Goal: Task Accomplishment & Management: Complete application form

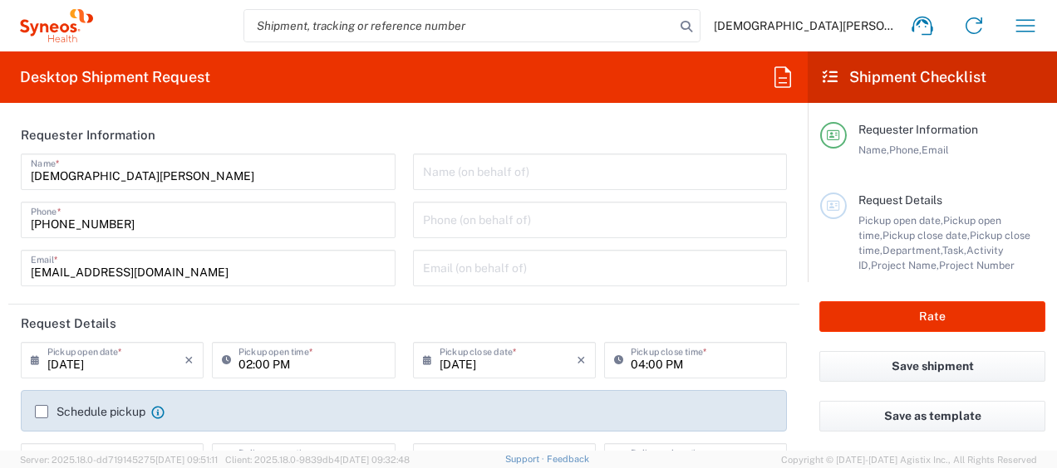
type input "[US_STATE]"
type input "[GEOGRAPHIC_DATA]"
type input "Syneos Health, LLC-[GEOGRAPHIC_DATA] [GEOGRAPHIC_DATA] [GEOGRAPHIC_DATA]"
type input "3251"
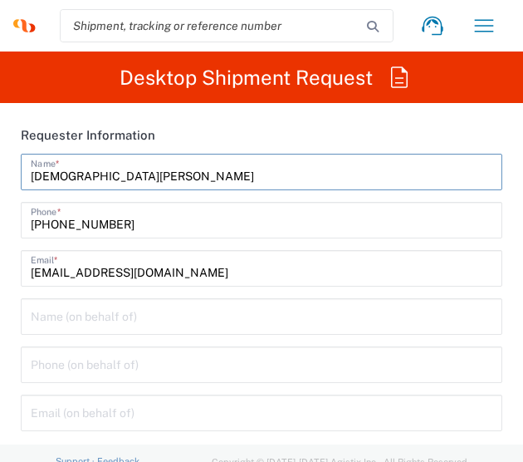
drag, startPoint x: 145, startPoint y: 174, endPoint x: -96, endPoint y: 184, distance: 241.1
click at [0, 184] on html "[DEMOGRAPHIC_DATA][PERSON_NAME] Home Shipment estimator Shipment tracking Deskt…" at bounding box center [261, 231] width 523 height 462
type input "BIFS SUPPORT TEAM"
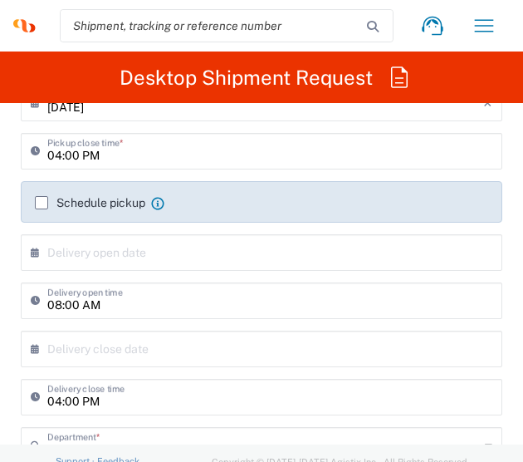
scroll to position [332, 0]
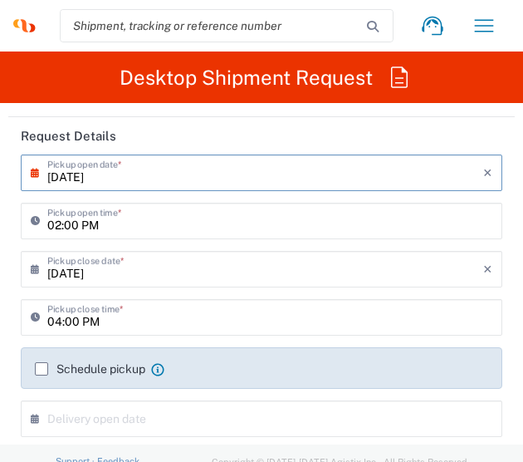
click at [187, 184] on input "[DATE]" at bounding box center [265, 171] width 436 height 29
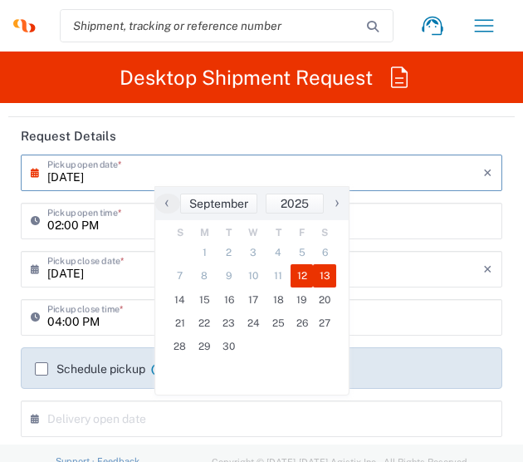
click at [323, 277] on span "13" at bounding box center [324, 275] width 23 height 23
type input "[DATE]"
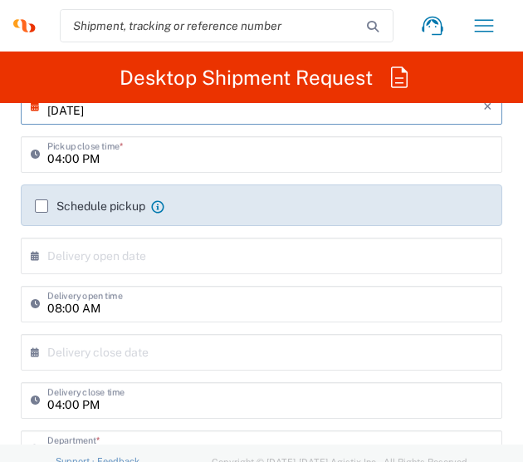
scroll to position [498, 0]
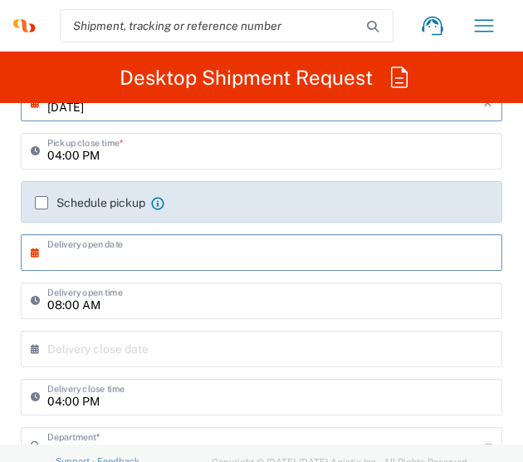
click at [135, 262] on input "text" at bounding box center [265, 251] width 436 height 29
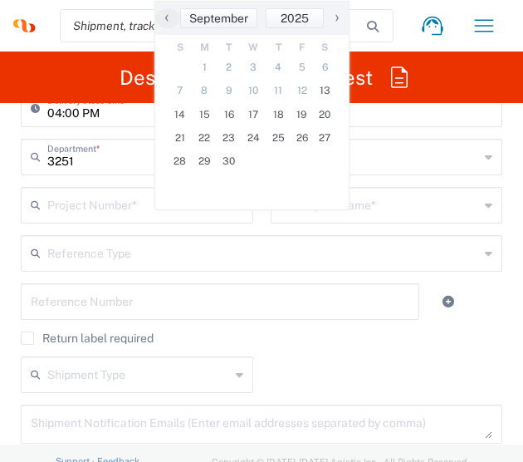
scroll to position [665, 0]
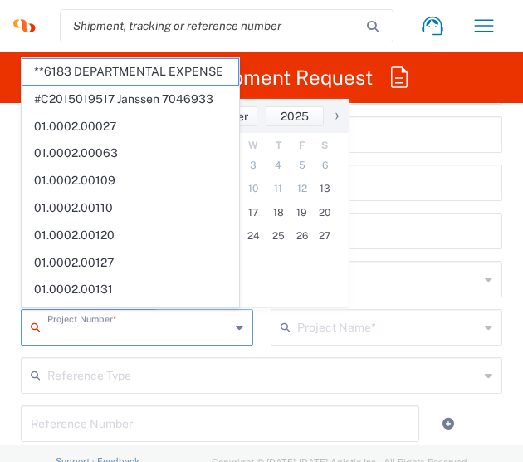
click at [115, 331] on input "text" at bounding box center [138, 325] width 183 height 29
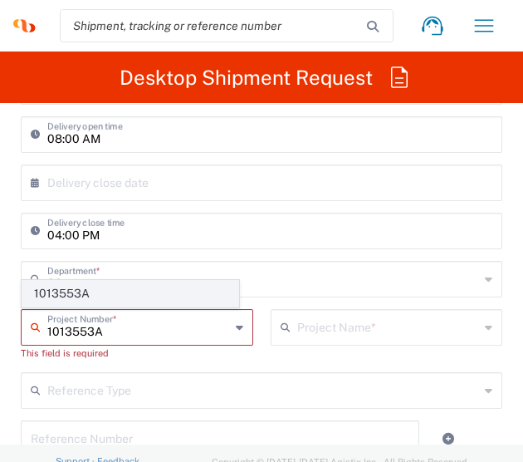
type input "1013553A"
click at [82, 300] on span "1013553A" at bounding box center [130, 294] width 216 height 26
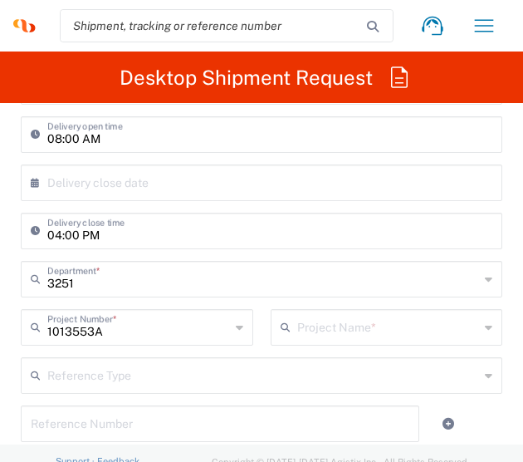
type input "Abbvie 1013553A"
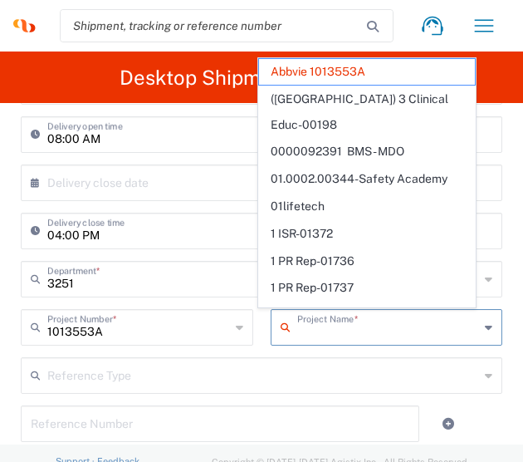
type input "Abbvie 1013553A"
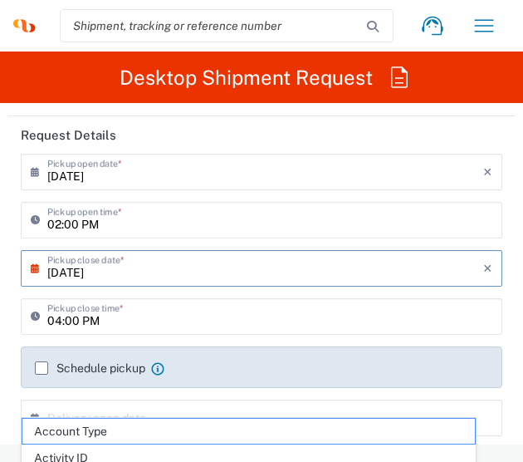
scroll to position [332, 0]
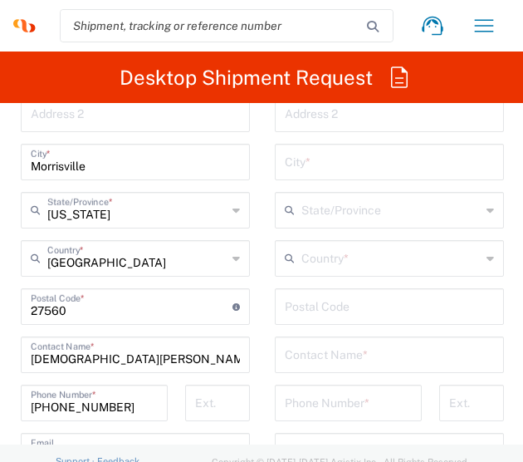
scroll to position [1412, 0]
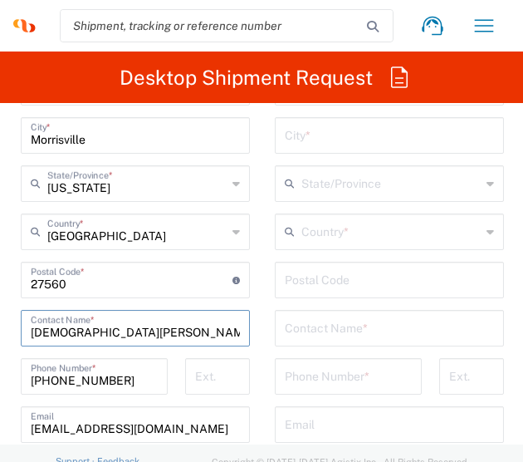
drag, startPoint x: 157, startPoint y: 327, endPoint x: -86, endPoint y: 336, distance: 243.5
click at [0, 336] on html "[DEMOGRAPHIC_DATA][PERSON_NAME] Home Shipment estimator Shipment tracking Deskt…" at bounding box center [261, 231] width 523 height 462
type input "BIFS Support Team"
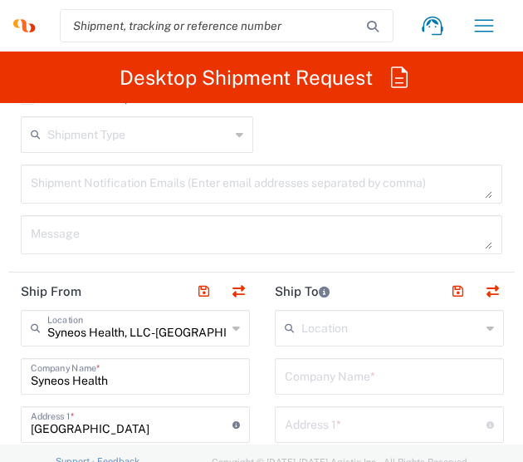
scroll to position [1276, 0]
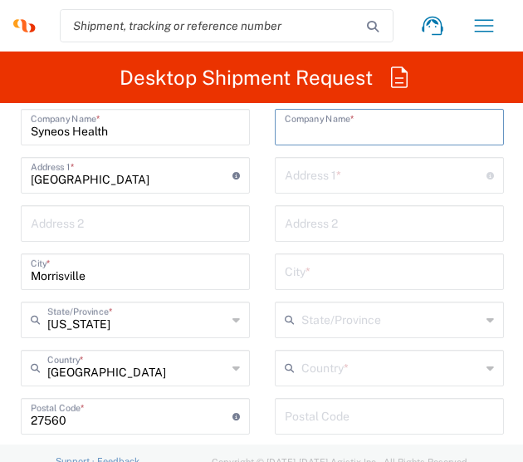
click at [316, 137] on input "text" at bounding box center [389, 125] width 209 height 29
click at [316, 137] on input "Valued Participant" at bounding box center [389, 125] width 209 height 29
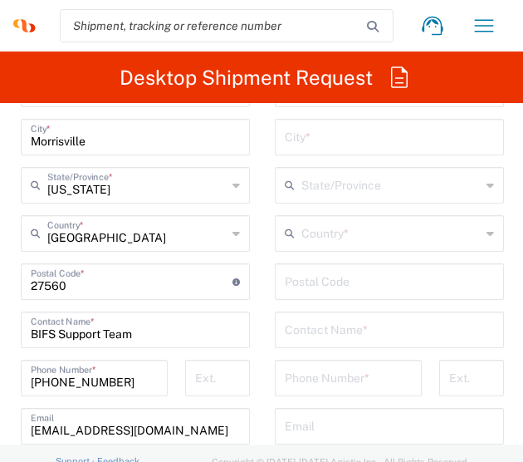
scroll to position [1525, 0]
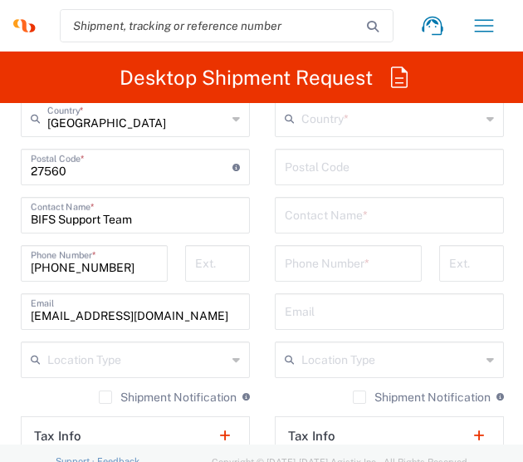
type input "Valued Participant"
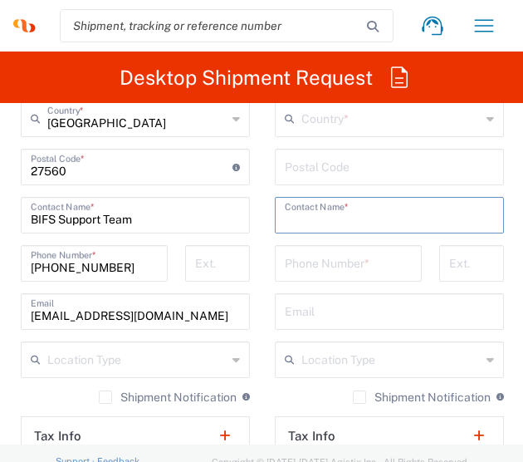
click at [324, 204] on input "text" at bounding box center [389, 213] width 209 height 29
paste input "Valued Participant"
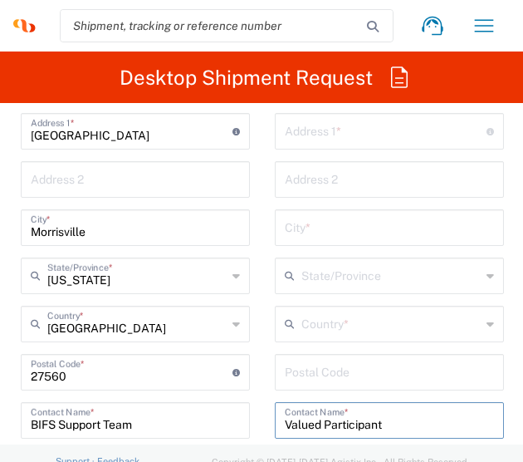
scroll to position [1276, 0]
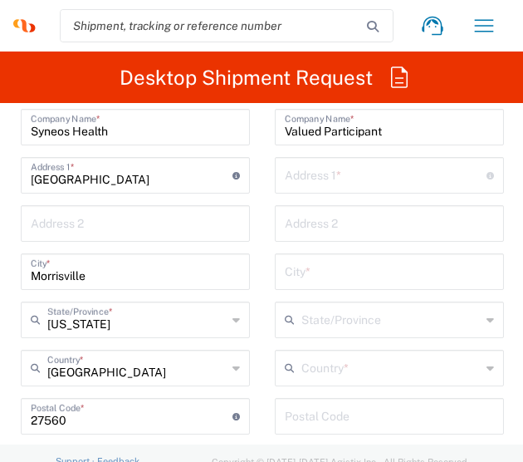
type input "Valued Participant"
click at [324, 169] on input "text" at bounding box center [386, 173] width 202 height 29
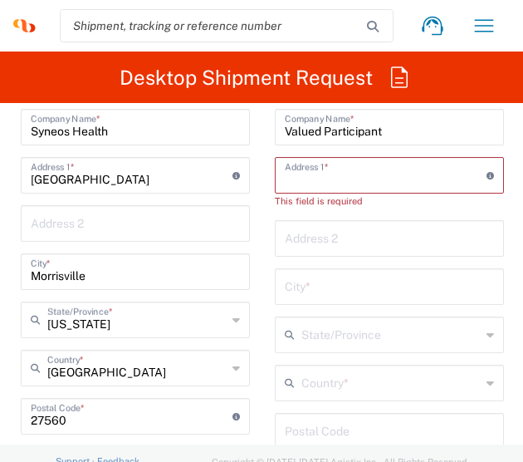
click at [311, 164] on input "text" at bounding box center [386, 173] width 202 height 29
paste input "[STREET_ADDRESS][PERSON_NAME]"
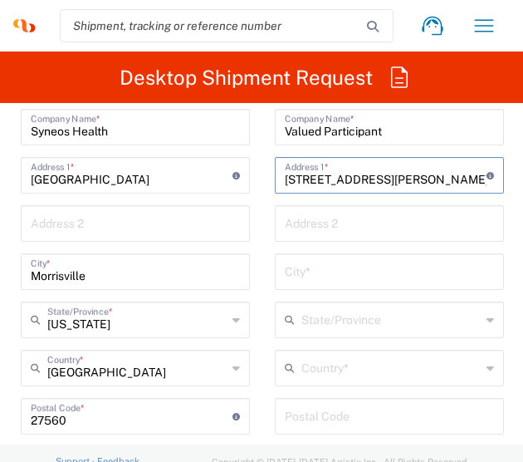
type input "[STREET_ADDRESS][PERSON_NAME]"
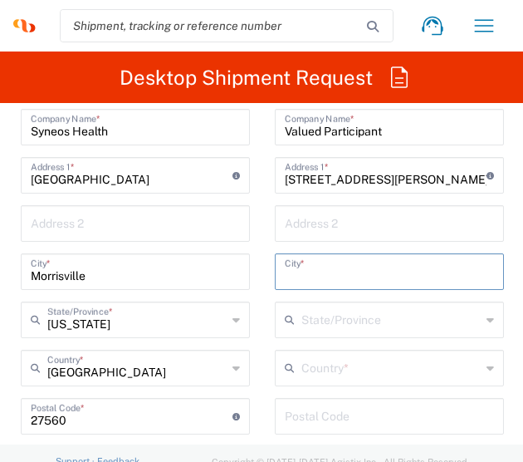
click at [359, 263] on input "text" at bounding box center [389, 270] width 209 height 29
paste input "Gulf Breeze"
type input "Gulf Breeze"
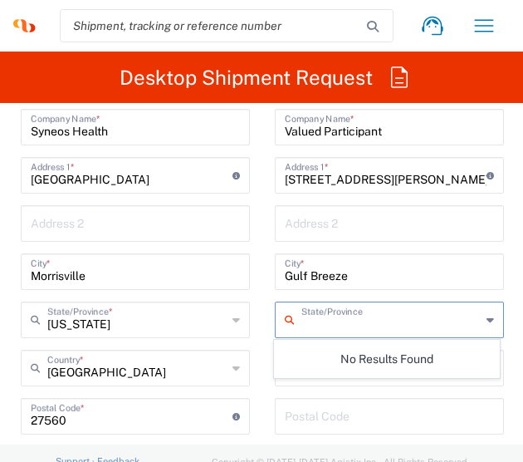
click at [380, 320] on input "text" at bounding box center [391, 318] width 179 height 29
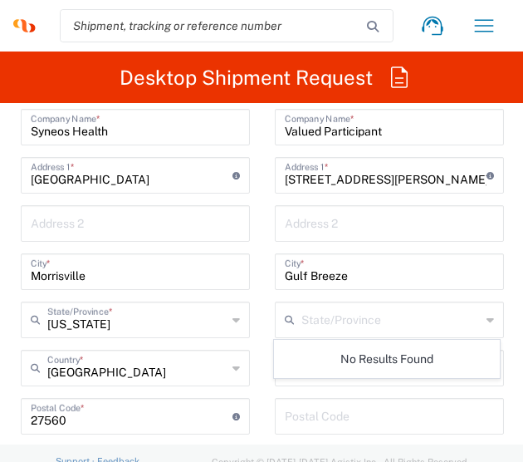
click at [257, 365] on main "Syneos Health, LLC-[GEOGRAPHIC_DATA] [GEOGRAPHIC_DATA] [GEOGRAPHIC_DATA] Locati…" at bounding box center [135, 410] width 254 height 698
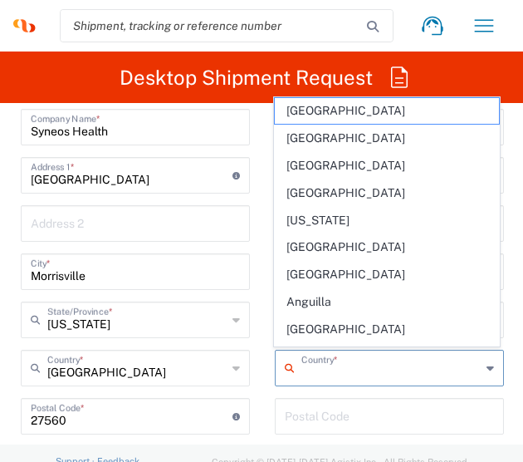
click at [341, 370] on input "text" at bounding box center [391, 366] width 179 height 29
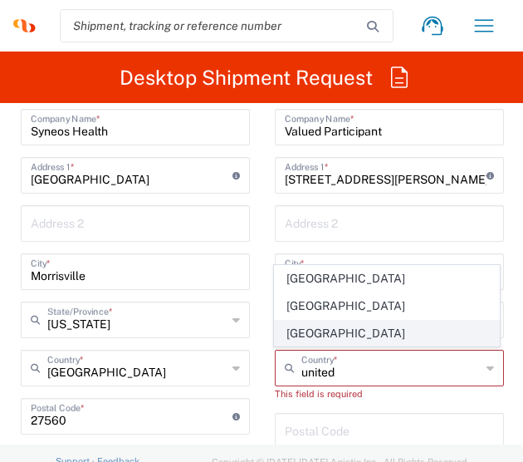
click at [315, 338] on span "[GEOGRAPHIC_DATA]" at bounding box center [387, 334] width 224 height 26
type input "[GEOGRAPHIC_DATA]"
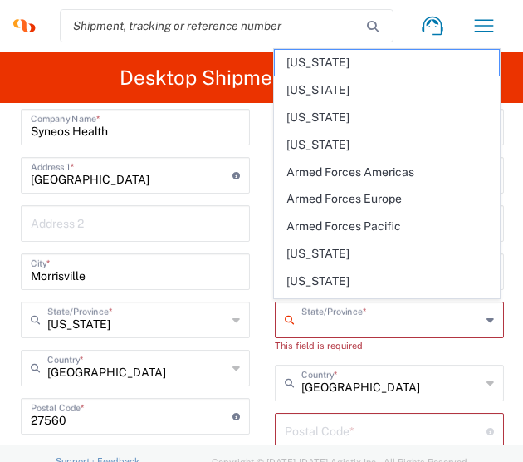
click at [349, 311] on input "text" at bounding box center [391, 318] width 179 height 29
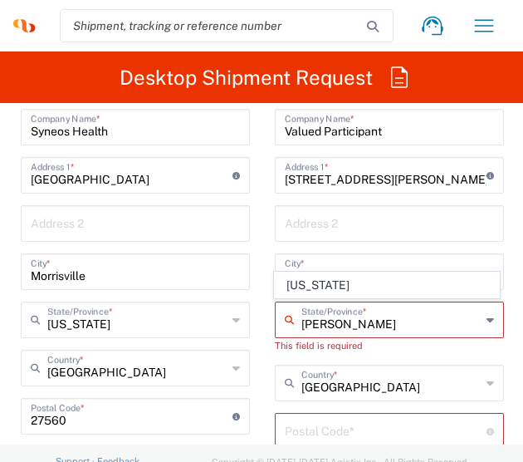
click at [490, 320] on icon at bounding box center [490, 320] width 7 height 27
click at [487, 316] on icon at bounding box center [490, 320] width 7 height 27
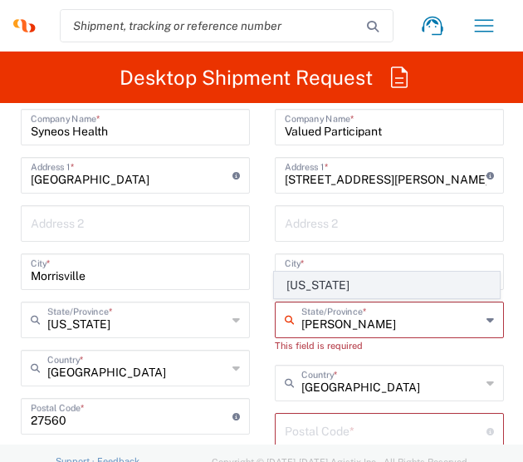
click at [392, 288] on span "[US_STATE]" at bounding box center [387, 285] width 224 height 26
type input "[US_STATE]"
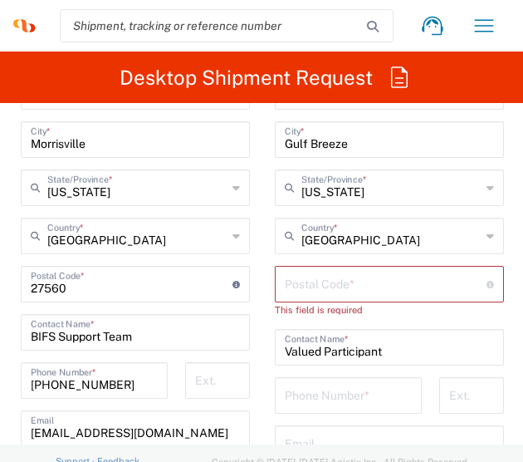
scroll to position [1442, 0]
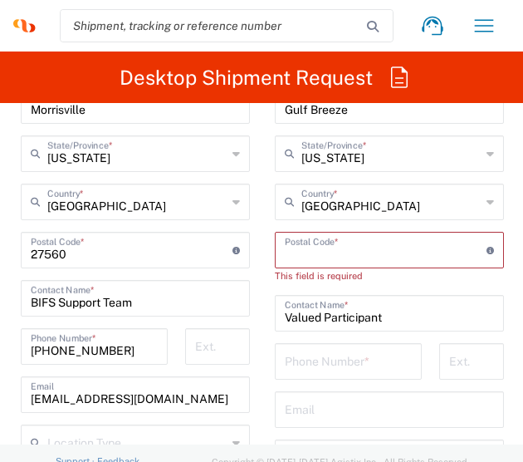
click at [382, 255] on input "undefined" at bounding box center [386, 248] width 202 height 29
paste input "32563"
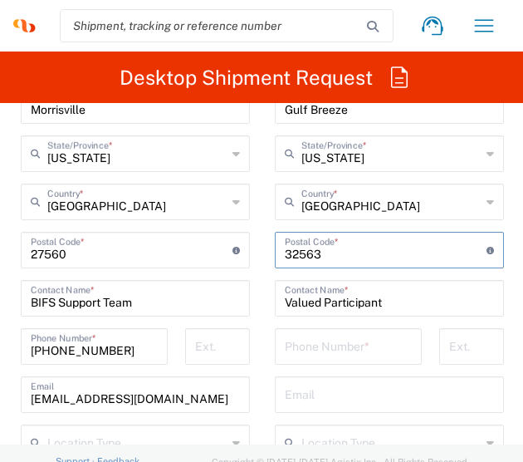
type input "32563"
click at [353, 353] on input "tel" at bounding box center [348, 345] width 127 height 29
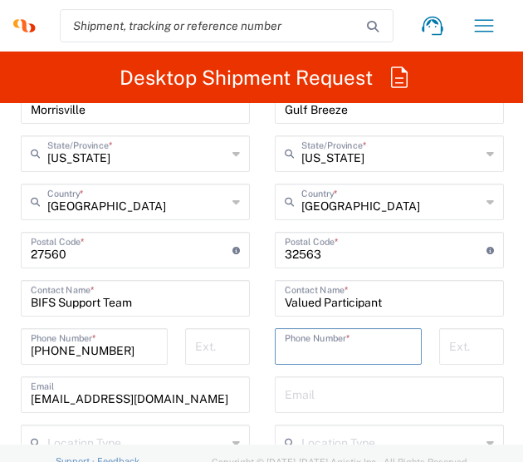
paste input "[PHONE_NUMBER]"
type input "[PHONE_NUMBER]"
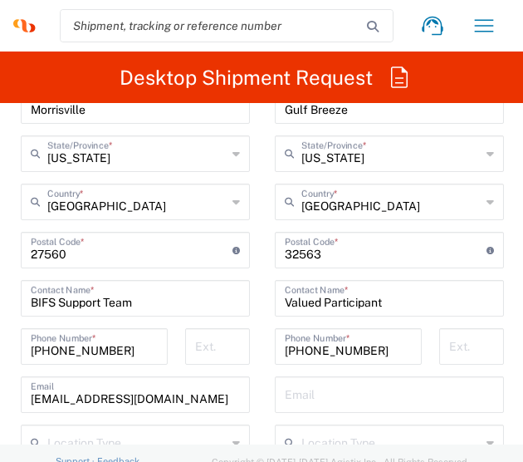
click at [262, 391] on main "Location [PERSON_NAME] LLC-[GEOGRAPHIC_DATA] [GEOGRAPHIC_DATA] [GEOGRAPHIC_DATA…" at bounding box center [389, 244] width 254 height 698
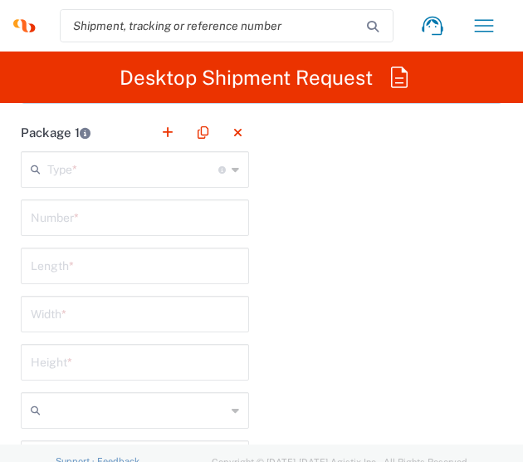
scroll to position [2023, 0]
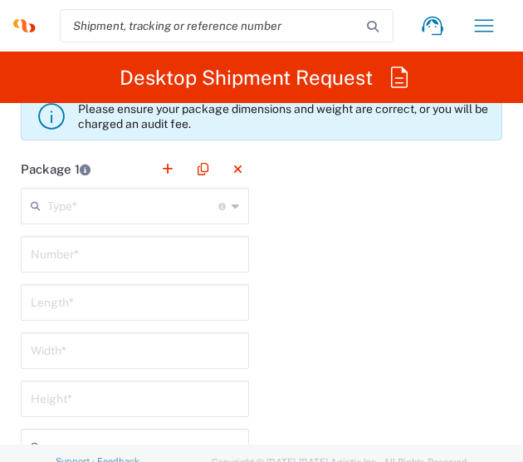
click at [206, 221] on main "Type * Material used to package goods Envelope Large Box Medium Box Pallet(s) O…" at bounding box center [134, 444] width 253 height 513
click at [232, 197] on icon at bounding box center [235, 206] width 7 height 27
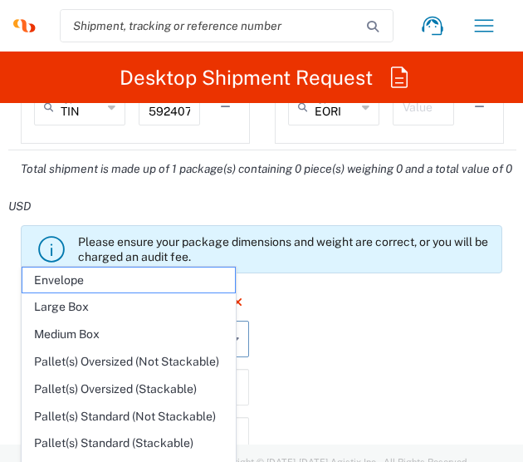
scroll to position [1691, 0]
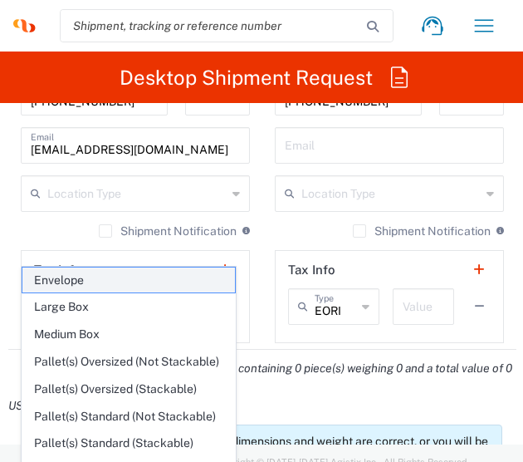
click at [127, 280] on span "Envelope" at bounding box center [128, 280] width 213 height 26
type input "Envelope"
type input "1"
type input "9.5"
type input "12.5"
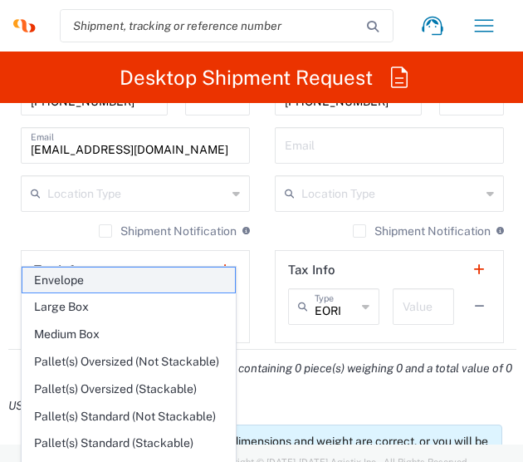
type input "0.25"
type input "in"
type input "0.45"
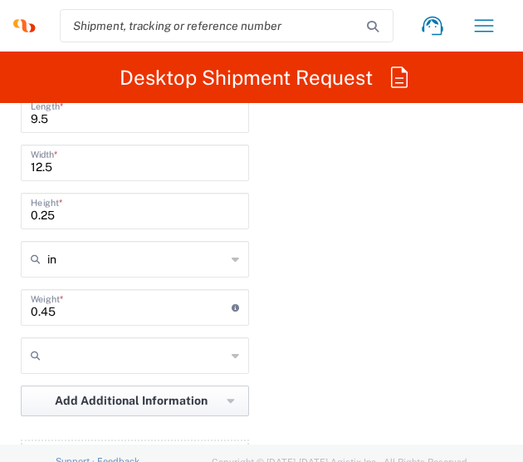
scroll to position [2273, 0]
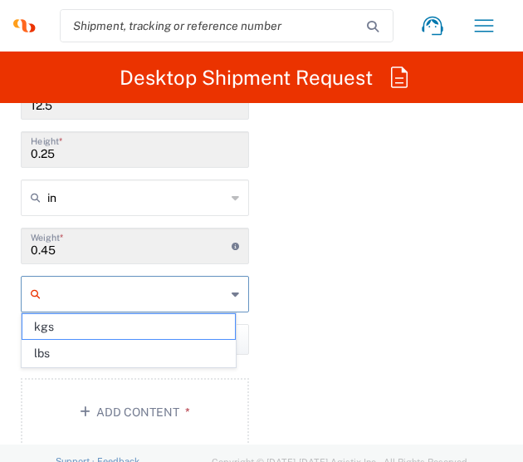
click at [208, 296] on input "text" at bounding box center [136, 294] width 179 height 27
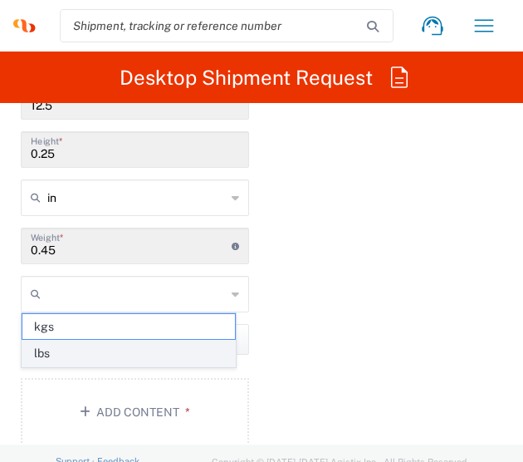
click at [103, 341] on span "lbs" at bounding box center [128, 354] width 213 height 26
type input "lbs"
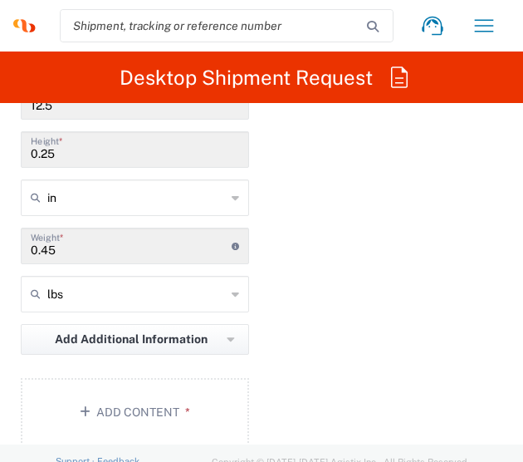
click at [311, 336] on div "Package 1 Envelope Type * Material used to package goods Envelope Large Box Med…" at bounding box center [261, 179] width 507 height 557
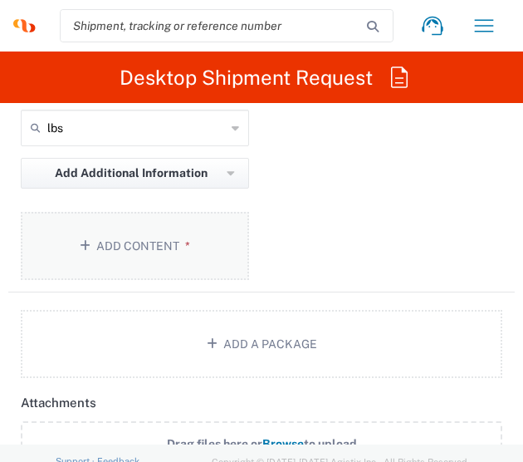
click at [190, 242] on button "Add Content *" at bounding box center [135, 246] width 228 height 68
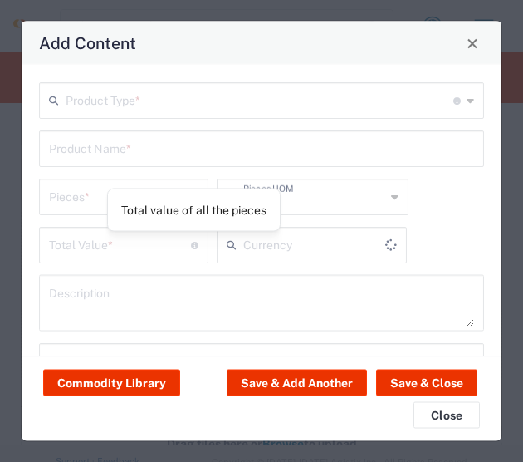
type input "US Dollar"
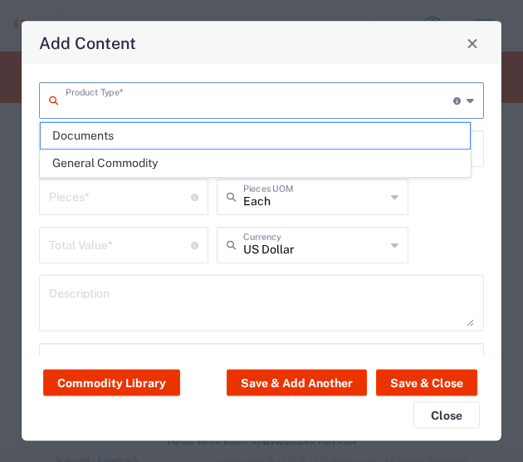
click at [90, 96] on input "text" at bounding box center [260, 99] width 388 height 29
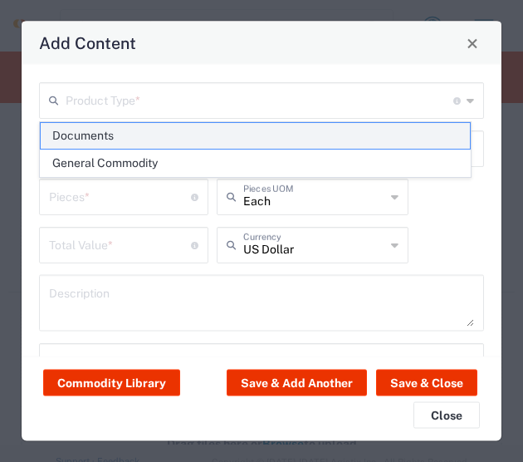
click at [95, 128] on span "Documents" at bounding box center [255, 136] width 429 height 26
type input "Documents"
type input "1"
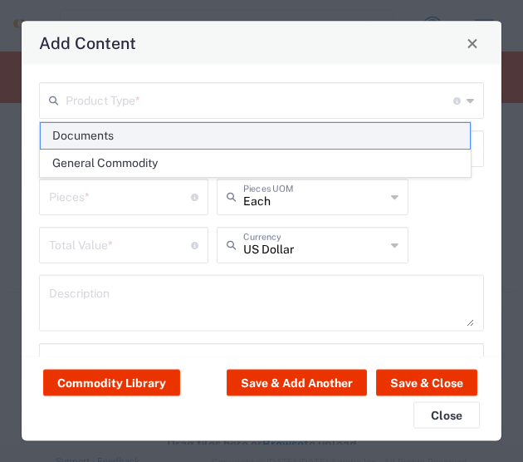
type textarea "Documents"
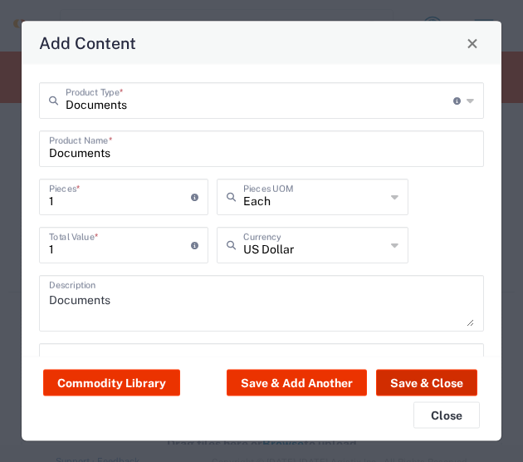
click at [459, 378] on button "Save & Close" at bounding box center [426, 382] width 101 height 27
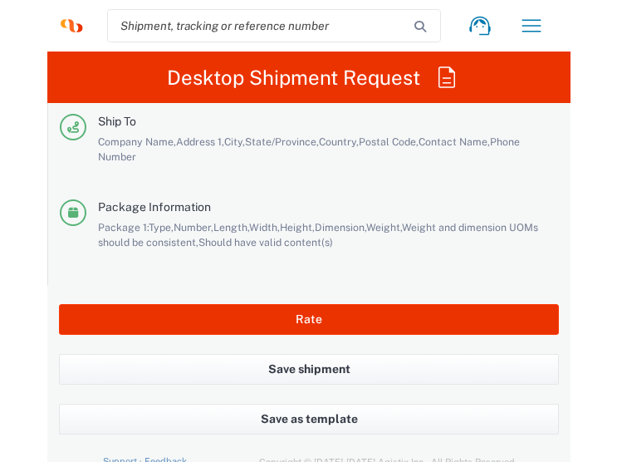
scroll to position [3828, 0]
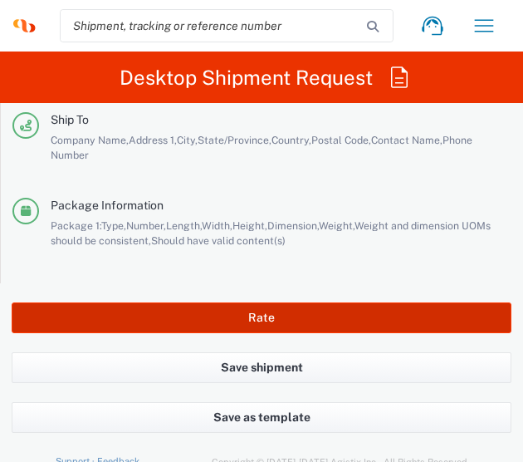
click at [253, 315] on button "Rate" at bounding box center [262, 317] width 500 height 31
type input "1013553A"
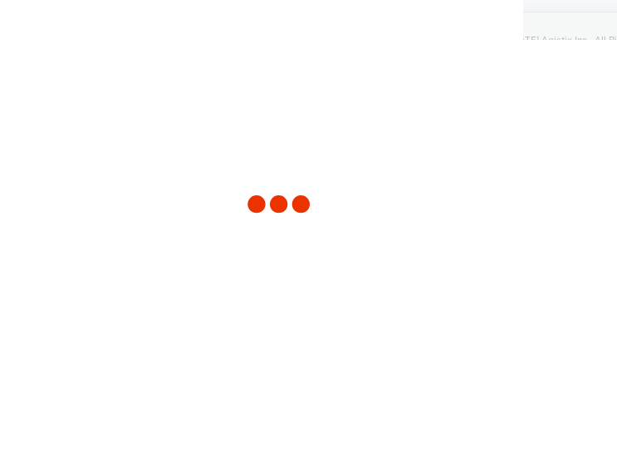
scroll to position [3760, 0]
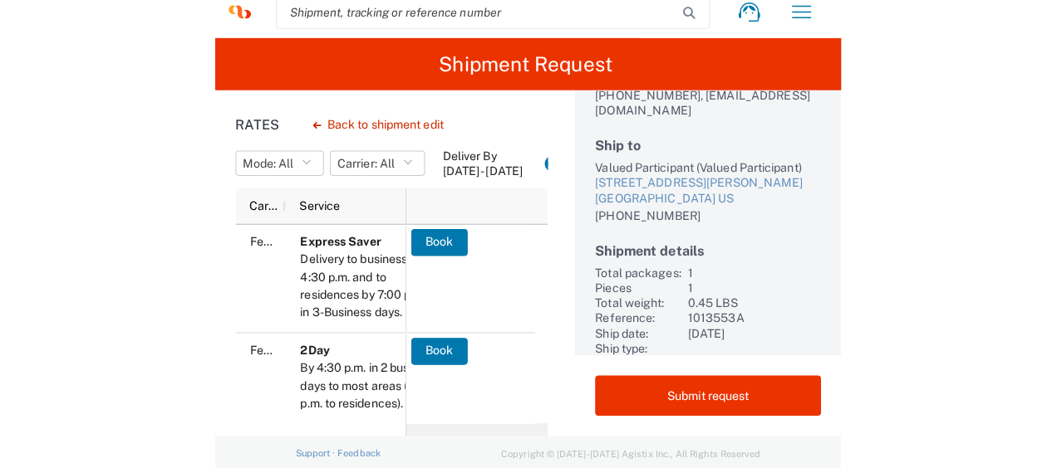
scroll to position [17, 0]
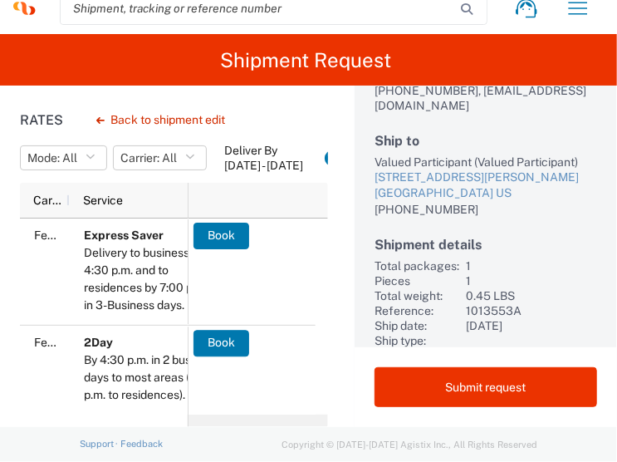
drag, startPoint x: 483, startPoint y: 387, endPoint x: 351, endPoint y: 311, distance: 153.3
click at [355, 311] on div "Shipment Information Ship from Syneos Health (BIFS Support Team) [STREET_ADDRES…" at bounding box center [486, 256] width 262 height 341
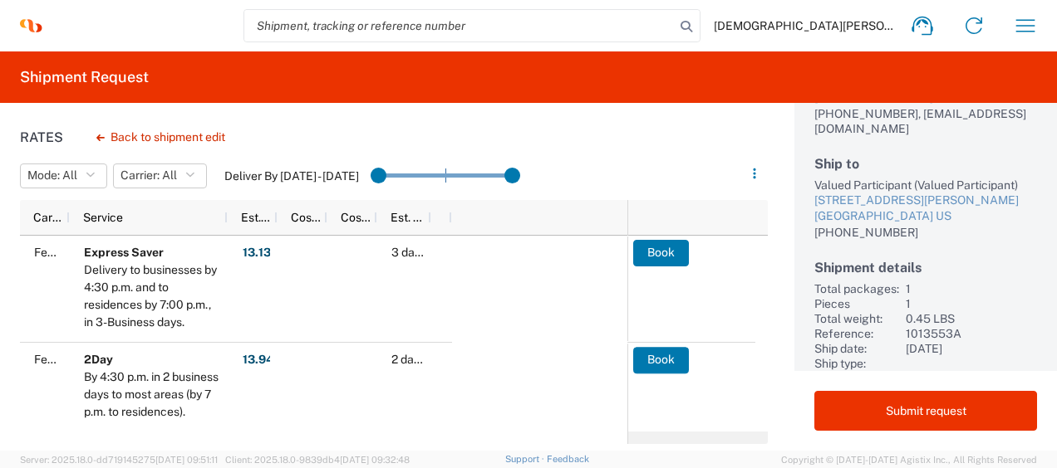
scroll to position [0, 0]
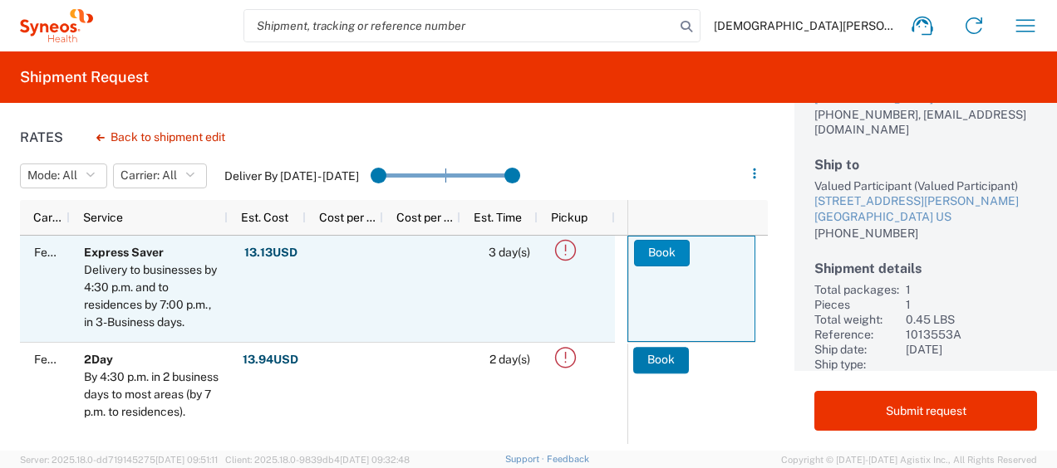
click at [645, 258] on button "Book" at bounding box center [662, 253] width 56 height 27
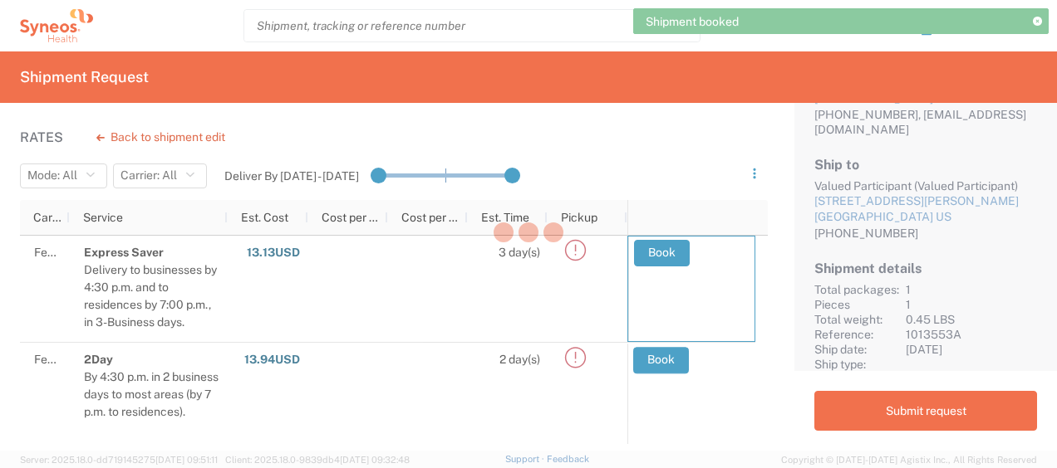
scroll to position [150, 0]
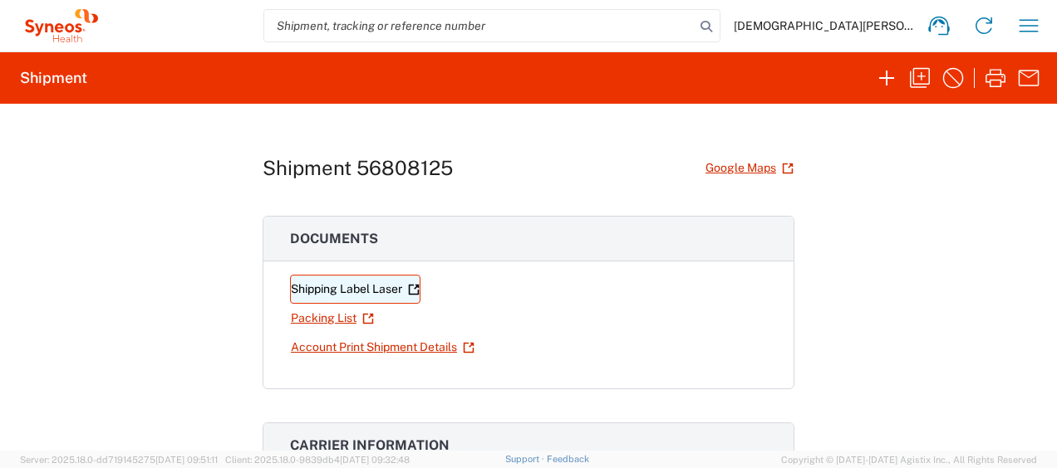
click at [381, 281] on link "Shipping Label Laser" at bounding box center [355, 289] width 130 height 29
